Goal: Task Accomplishment & Management: Use online tool/utility

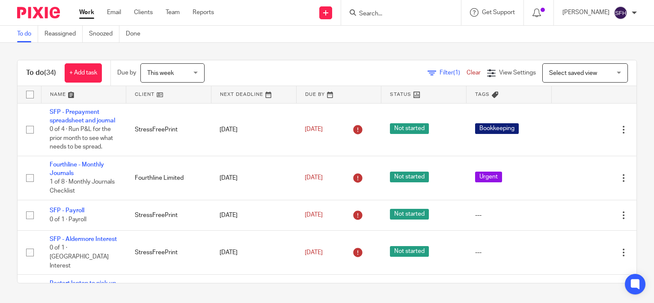
click at [97, 96] on link at bounding box center [84, 94] width 85 height 17
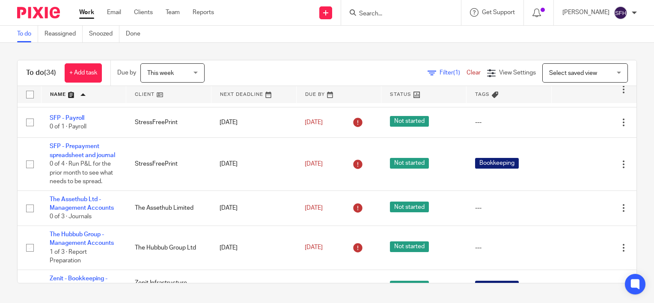
scroll to position [1318, 0]
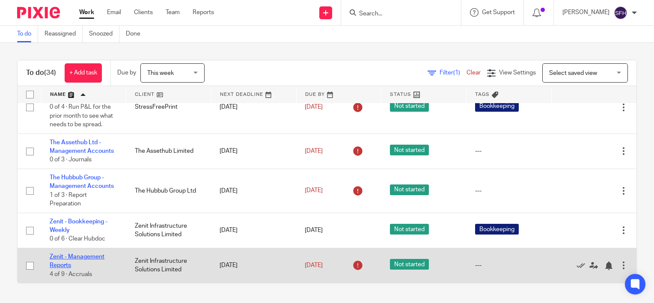
click at [85, 254] on link "Zenit - Management Reports" at bounding box center [77, 261] width 55 height 15
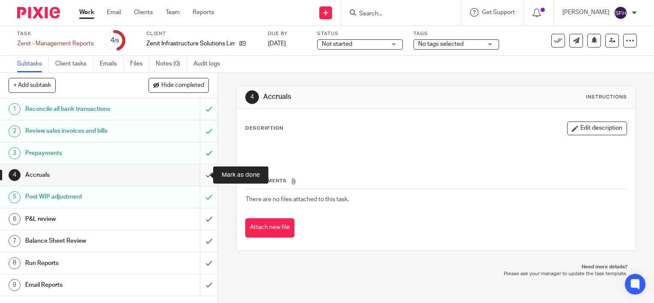
click at [204, 175] on input "submit" at bounding box center [109, 174] width 218 height 21
